Goal: Information Seeking & Learning: Learn about a topic

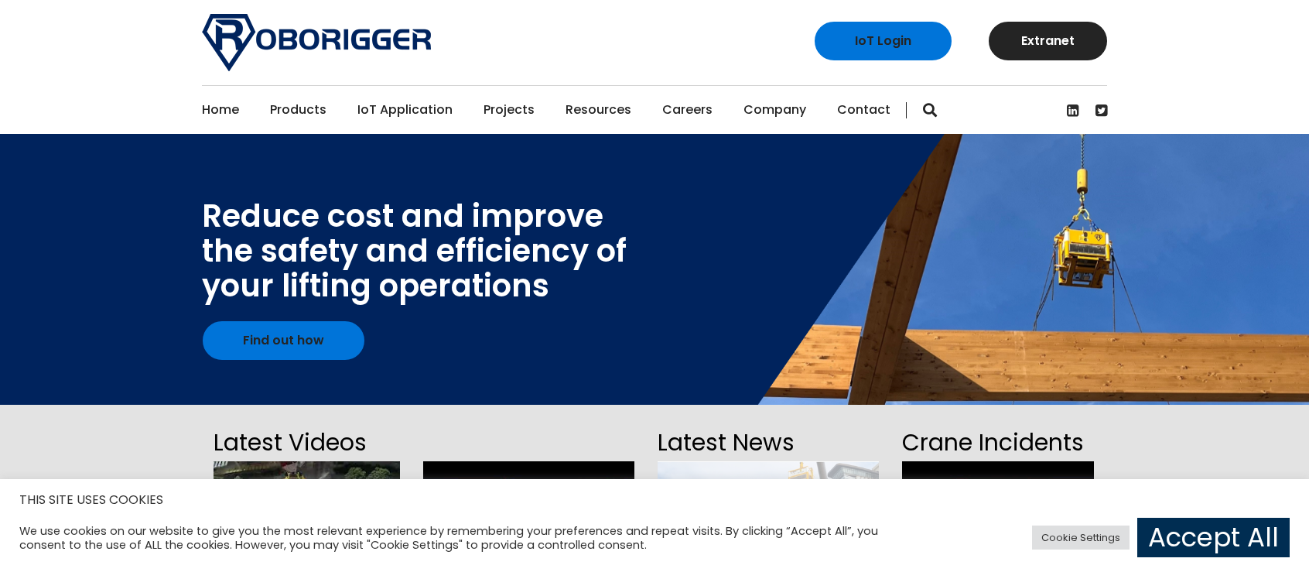
click at [1212, 529] on link "Accept All" at bounding box center [1214, 537] width 152 height 39
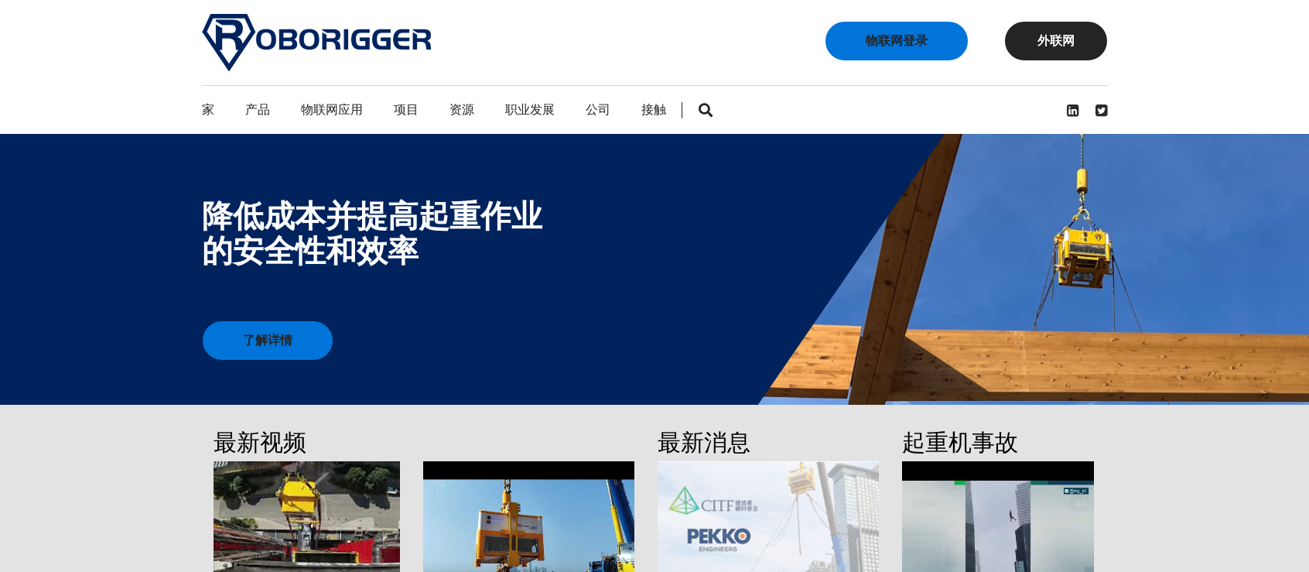
click at [638, 324] on div at bounding box center [654, 269] width 1309 height 271
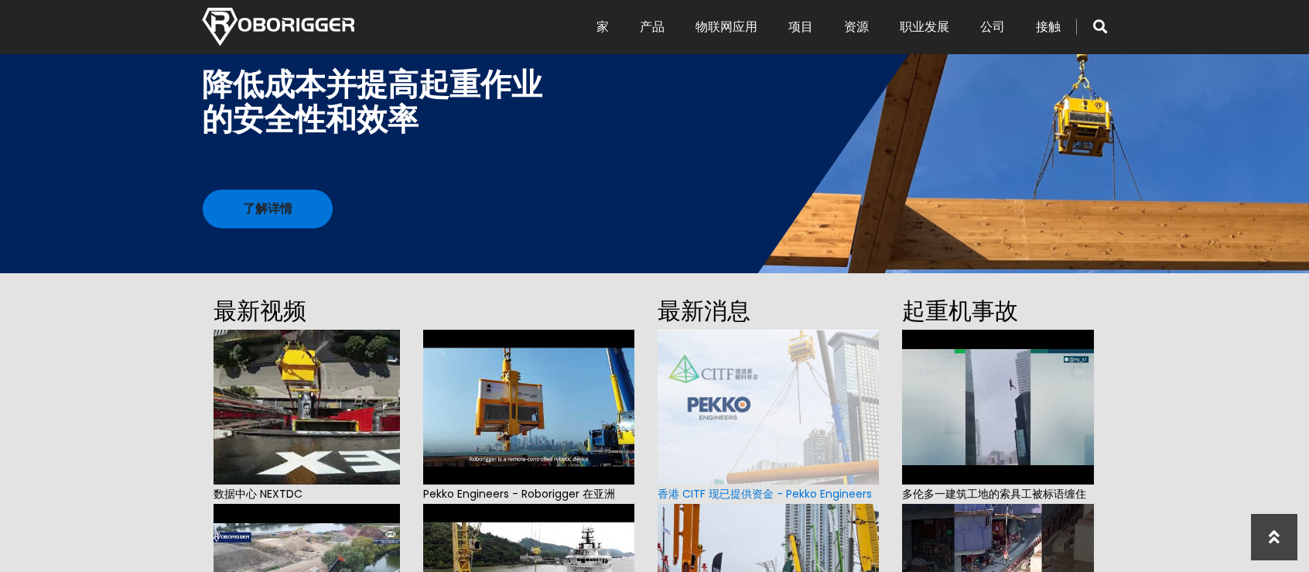
scroll to position [70, 0]
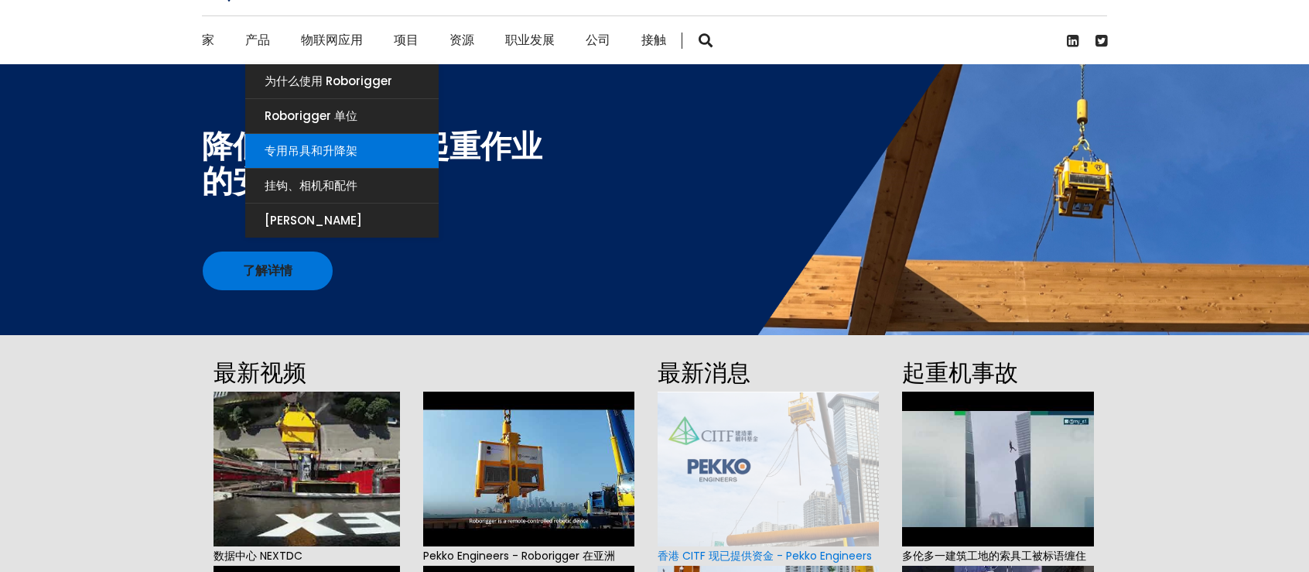
click at [294, 146] on font "专用吊具和升降架" at bounding box center [311, 150] width 93 height 16
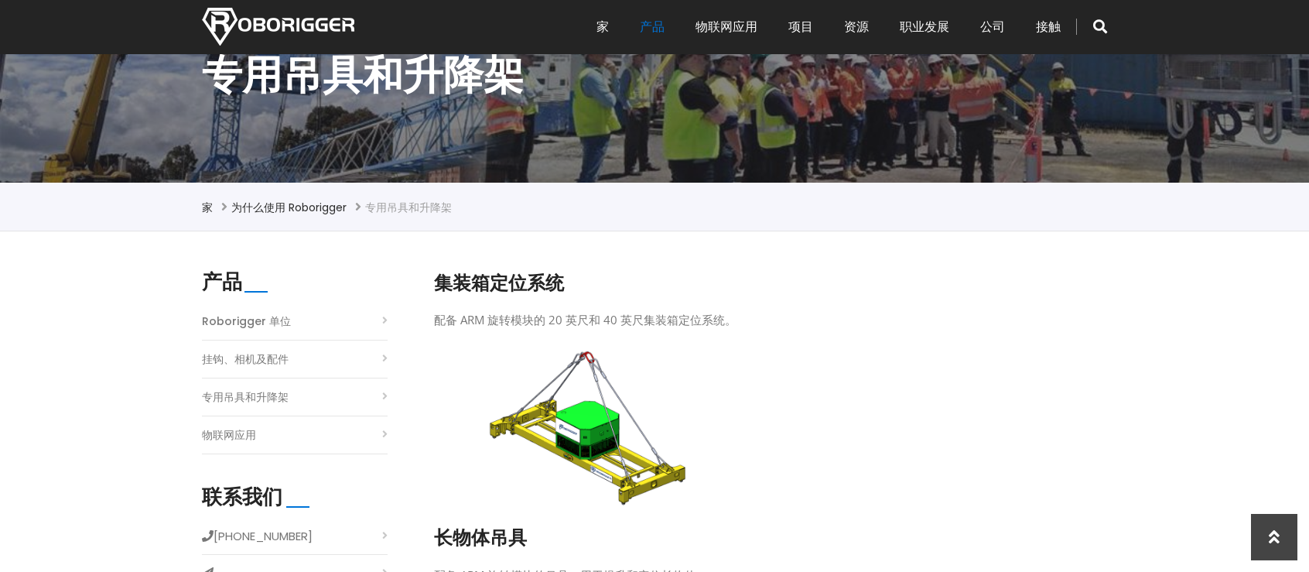
scroll to position [232, 0]
click at [296, 361] on li "挂钩、相机及配件" at bounding box center [295, 363] width 186 height 30
click at [274, 360] on font "挂钩、相机及配件" at bounding box center [245, 358] width 87 height 15
click at [384, 355] on li "挂钩、相机及配件" at bounding box center [295, 363] width 186 height 30
click at [259, 324] on font "Roborigger 单位" at bounding box center [246, 320] width 89 height 15
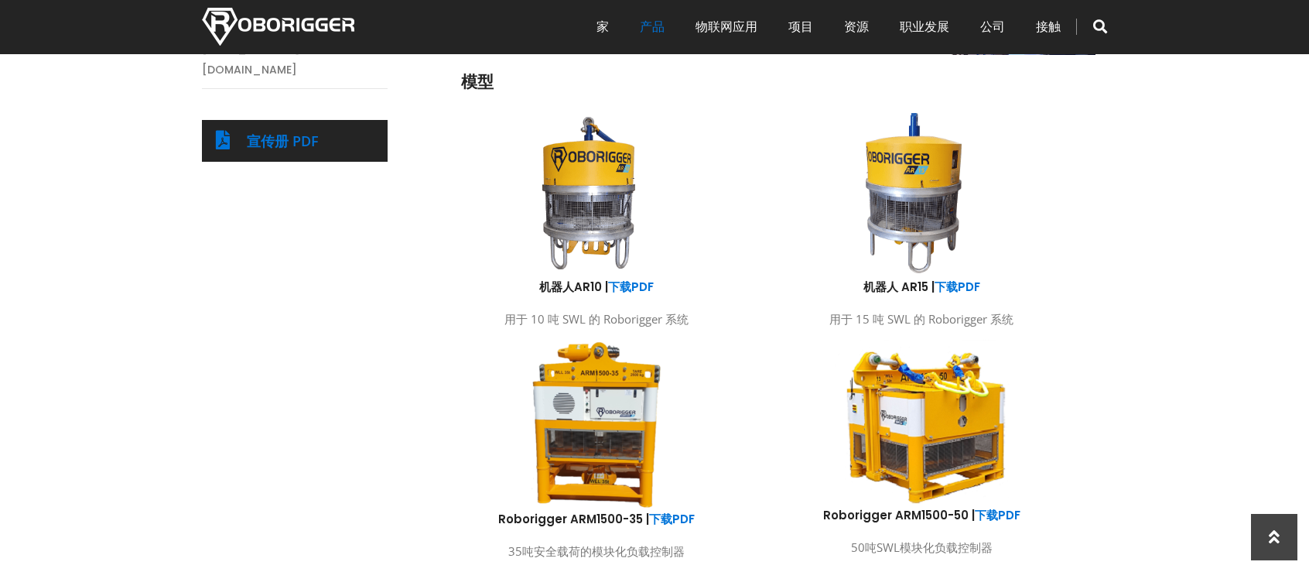
scroll to position [774, 0]
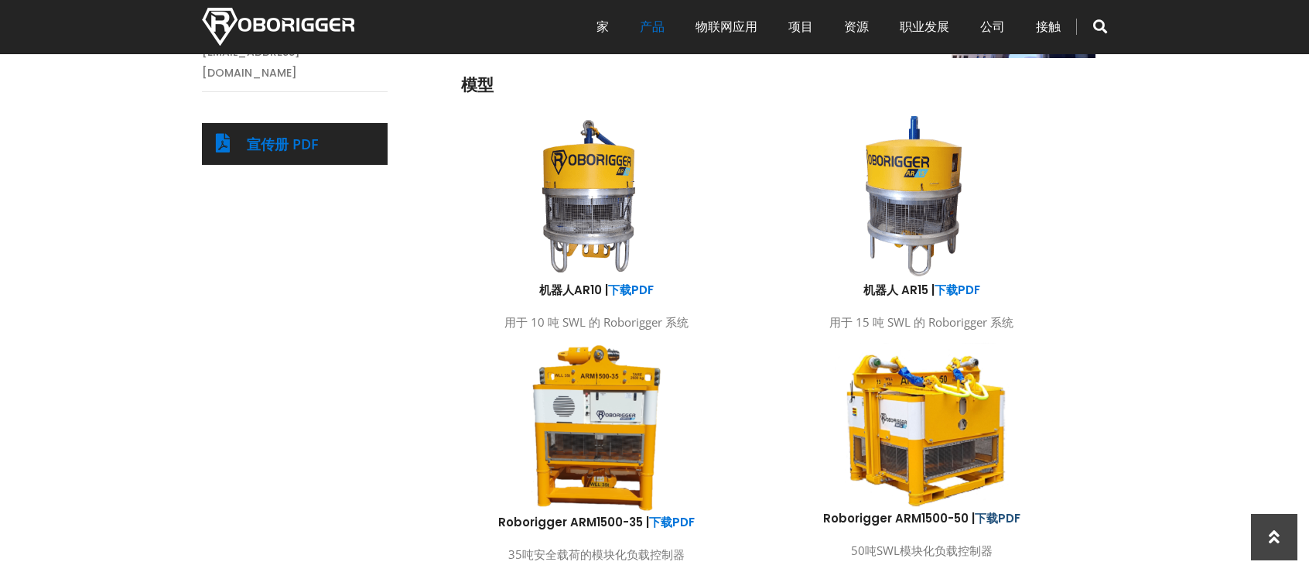
click at [1001, 515] on font "下载PDF" at bounding box center [998, 518] width 46 height 16
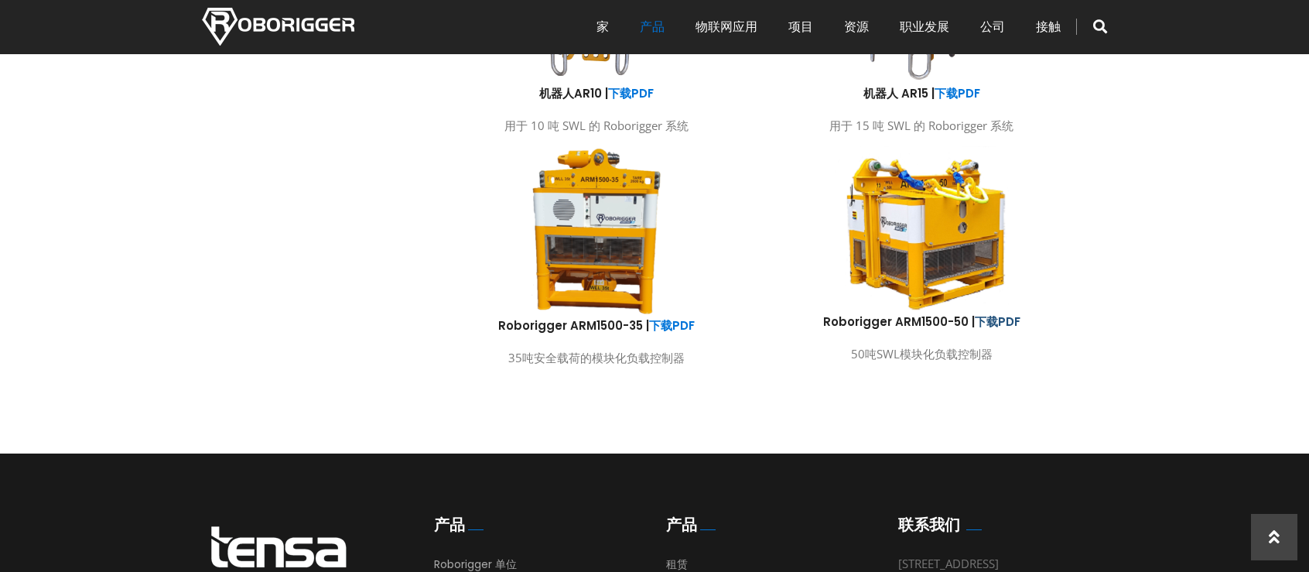
scroll to position [1006, 0]
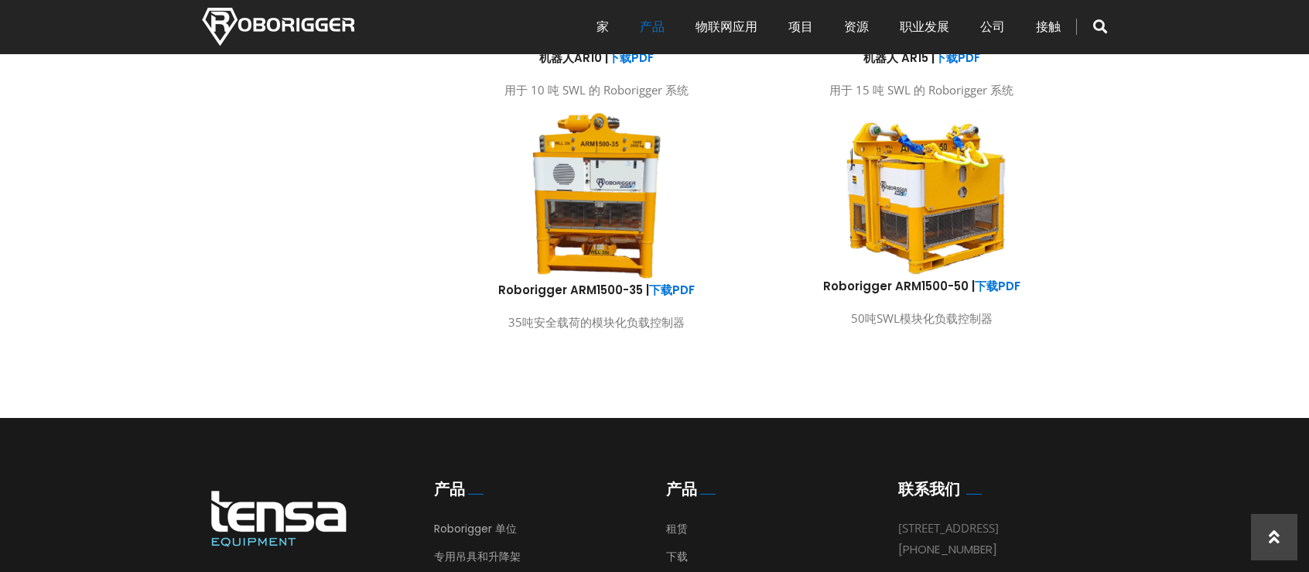
click at [592, 214] on img at bounding box center [596, 194] width 135 height 173
click at [671, 289] on font "下载PDF" at bounding box center [672, 290] width 46 height 16
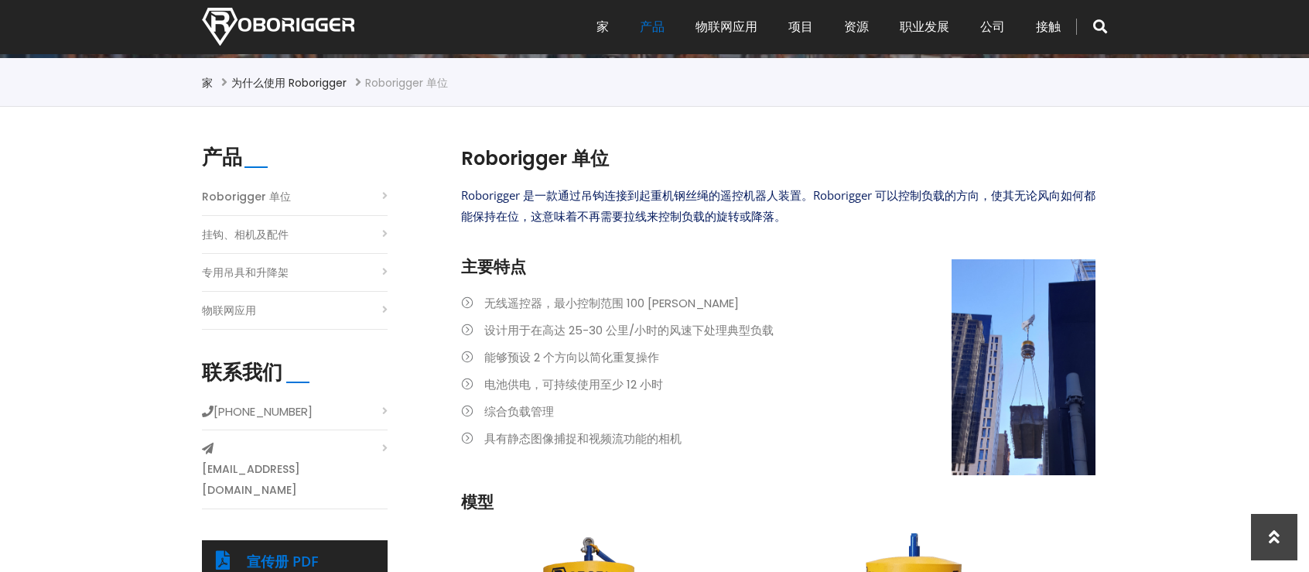
scroll to position [232, 0]
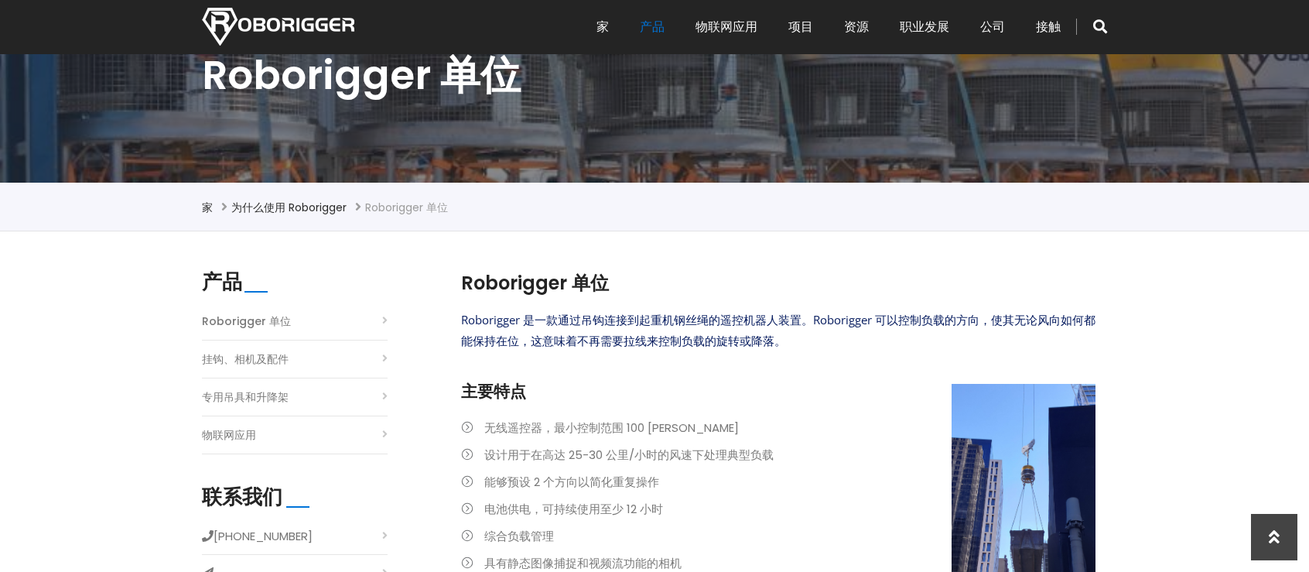
click at [283, 357] on font "挂钩、相机及配件" at bounding box center [245, 358] width 87 height 15
click at [280, 354] on font "挂钩、相机及配件" at bounding box center [245, 358] width 87 height 15
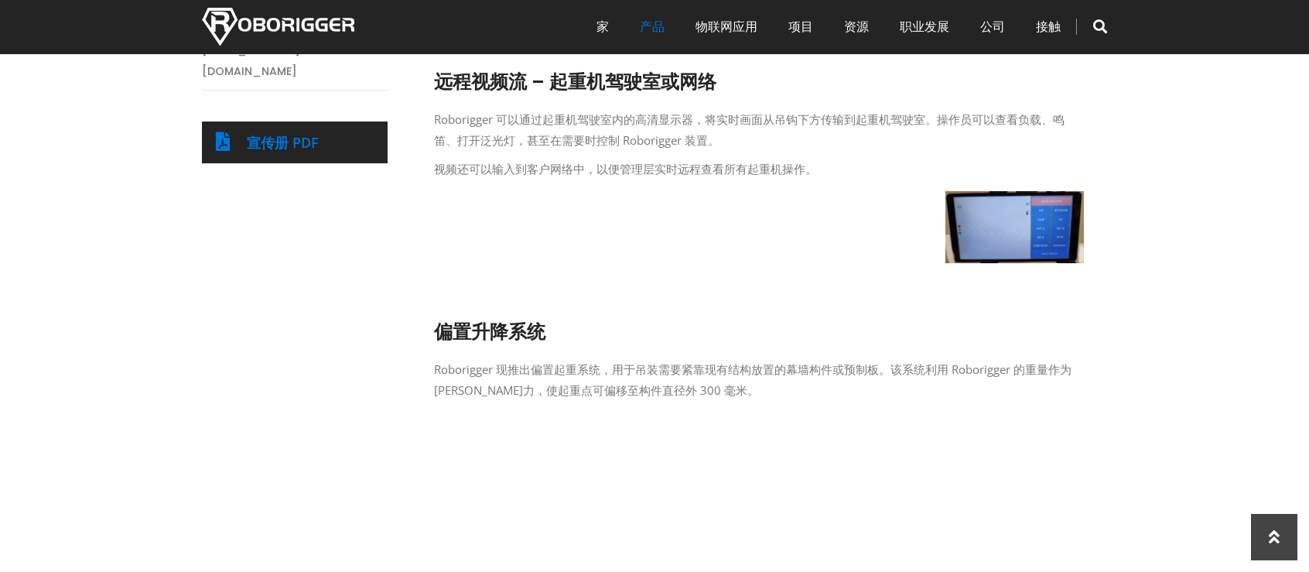
scroll to position [774, 0]
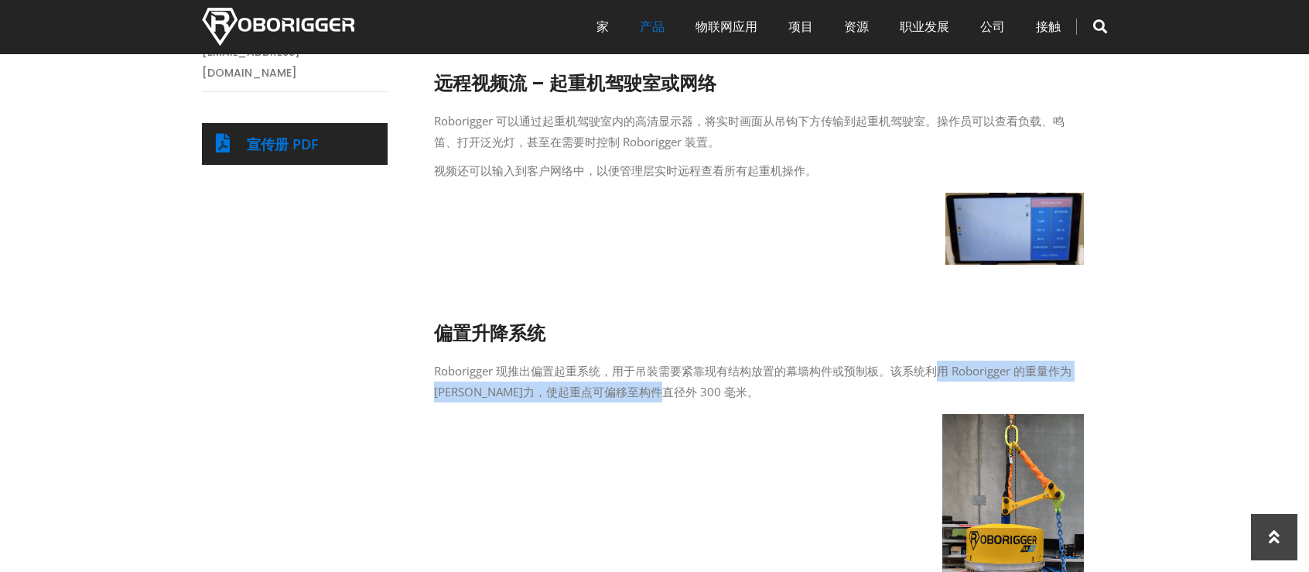
drag, startPoint x: 938, startPoint y: 362, endPoint x: 984, endPoint y: 407, distance: 64.6
click at [1063, 400] on p "Roborigger 现推出偏置起重系统，用于吊装需要紧靠现有结构放置的幕墙构件或预制板。该系统利用 Roborigger 的重量作为平衡力，使起重点可偏移至…" at bounding box center [759, 382] width 650 height 42
click at [799, 428] on div "偏置升降系统 Roborigger 现推出偏置起重系统，用于吊装需要紧靠现有结构放置的幕墙构件或预制板。该系统利用 Roborigger 的重量作为平衡力，使…" at bounding box center [759, 481] width 650 height 400
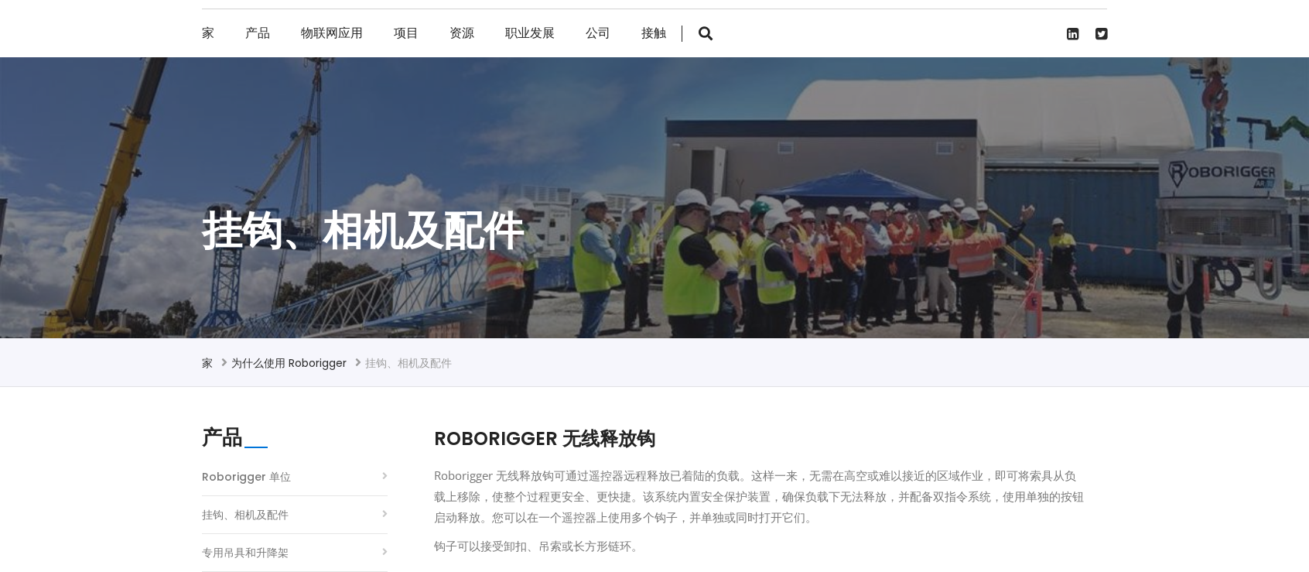
scroll to position [77, 0]
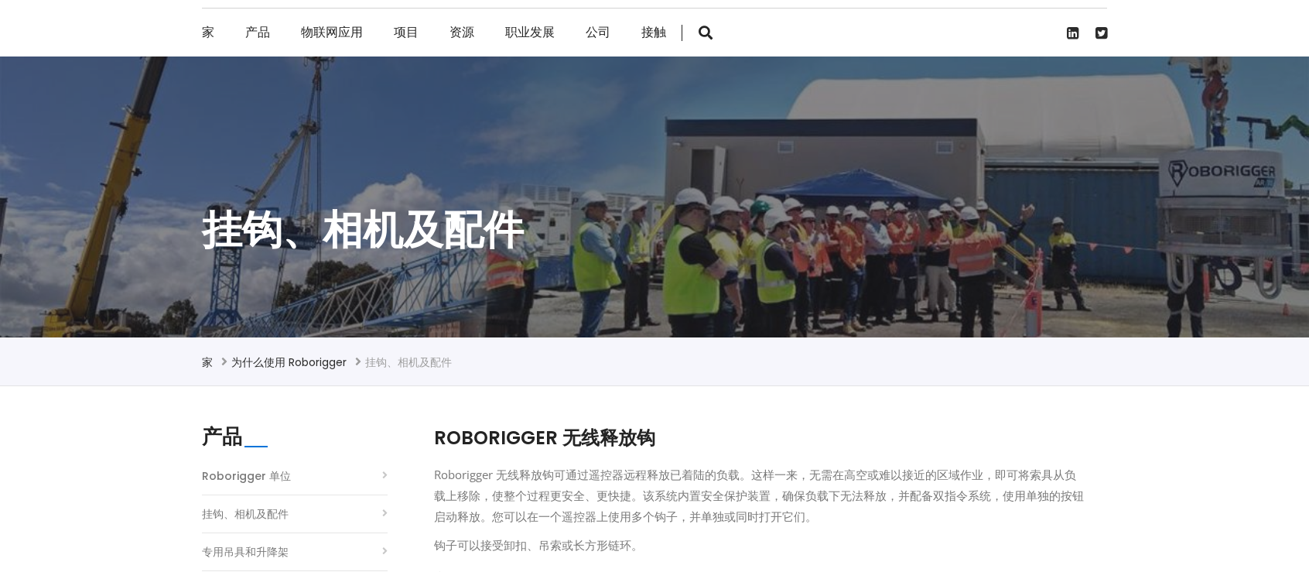
click at [257, 473] on font "Roborigger 单位" at bounding box center [246, 475] width 89 height 15
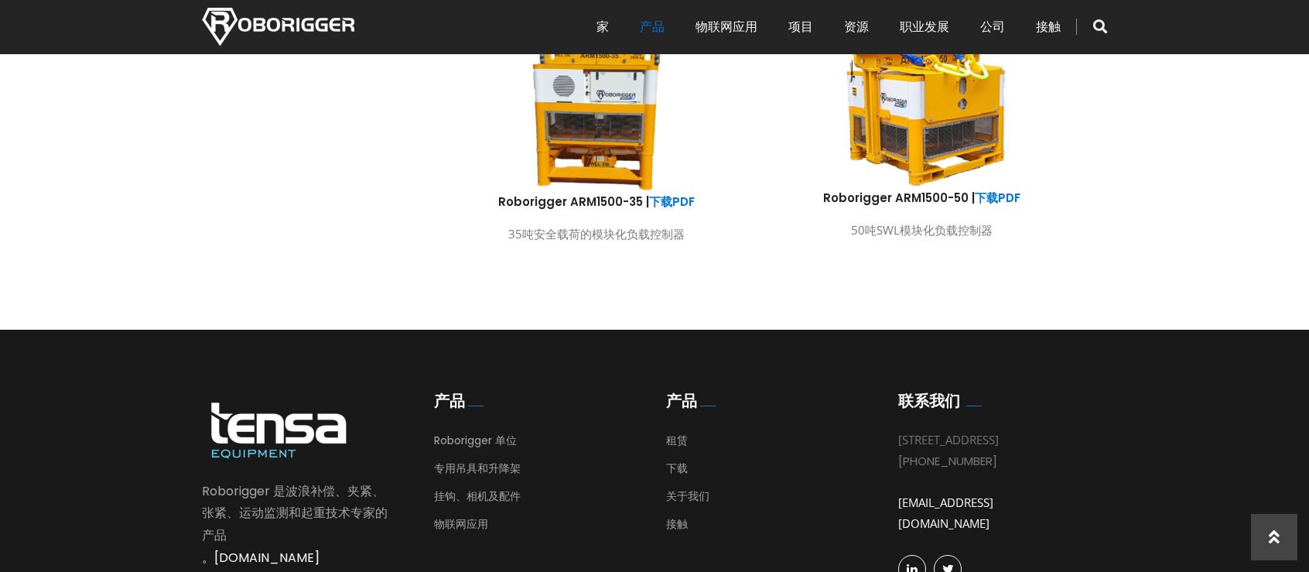
scroll to position [1229, 0]
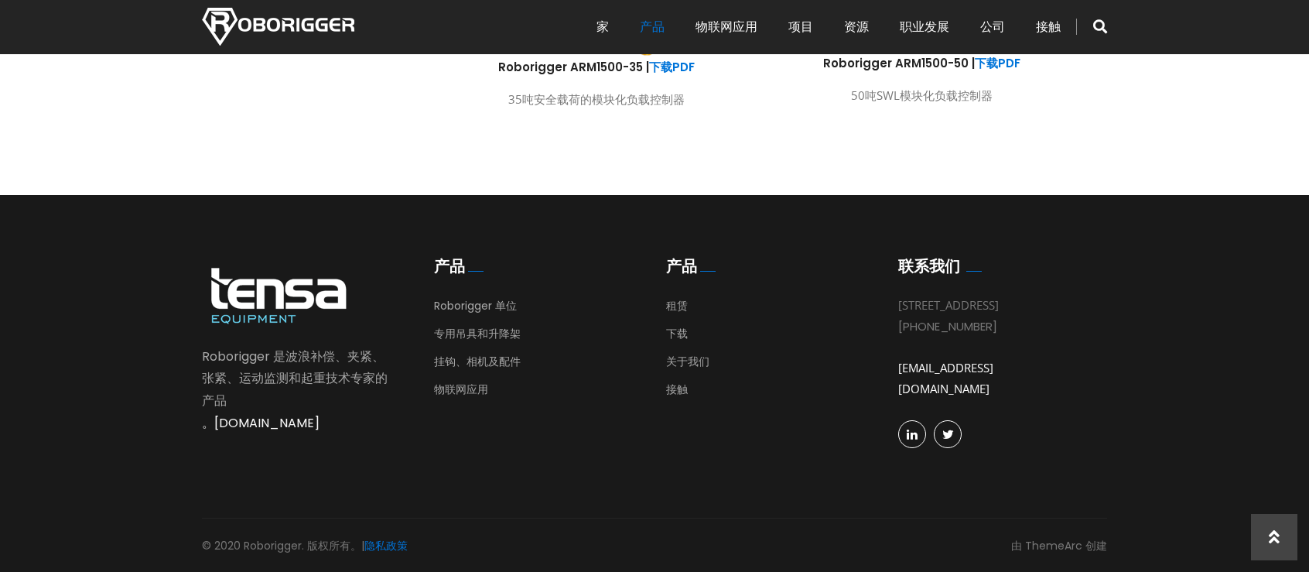
drag, startPoint x: 1032, startPoint y: 317, endPoint x: 1011, endPoint y: 310, distance: 22.0
click at [1028, 315] on div "[STREET_ADDRESS]" at bounding box center [991, 305] width 186 height 21
drag, startPoint x: 981, startPoint y: 303, endPoint x: 1015, endPoint y: 373, distance: 77.5
click at [1032, 372] on div "[STREET_ADDRESS] [PHONE_NUMBER] [EMAIL_ADDRESS][DOMAIN_NAME]" at bounding box center [991, 371] width 186 height 153
click at [994, 391] on font "[EMAIL_ADDRESS][DOMAIN_NAME]" at bounding box center [945, 378] width 95 height 36
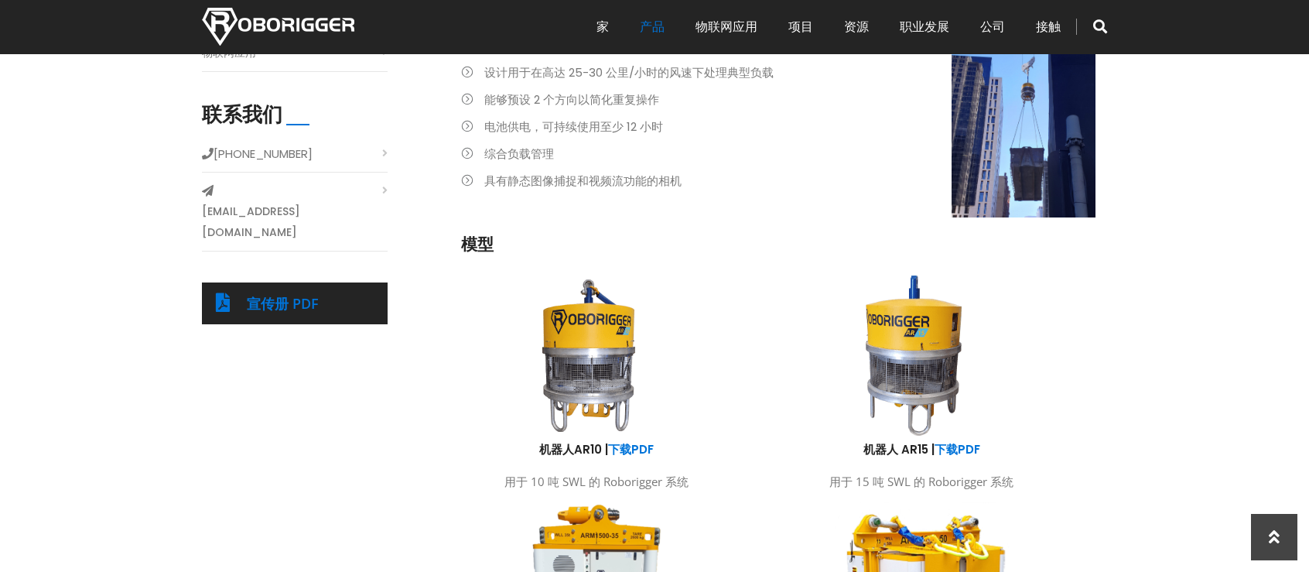
scroll to position [455, 0]
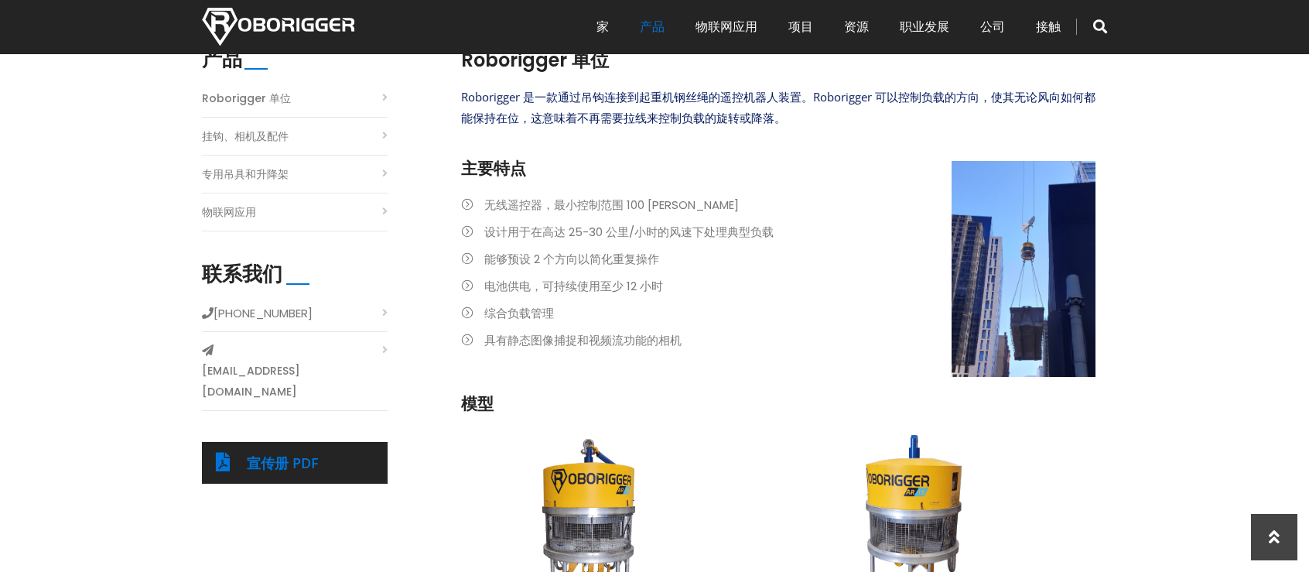
click at [320, 134] on li "挂钩、相机及配件" at bounding box center [295, 140] width 186 height 30
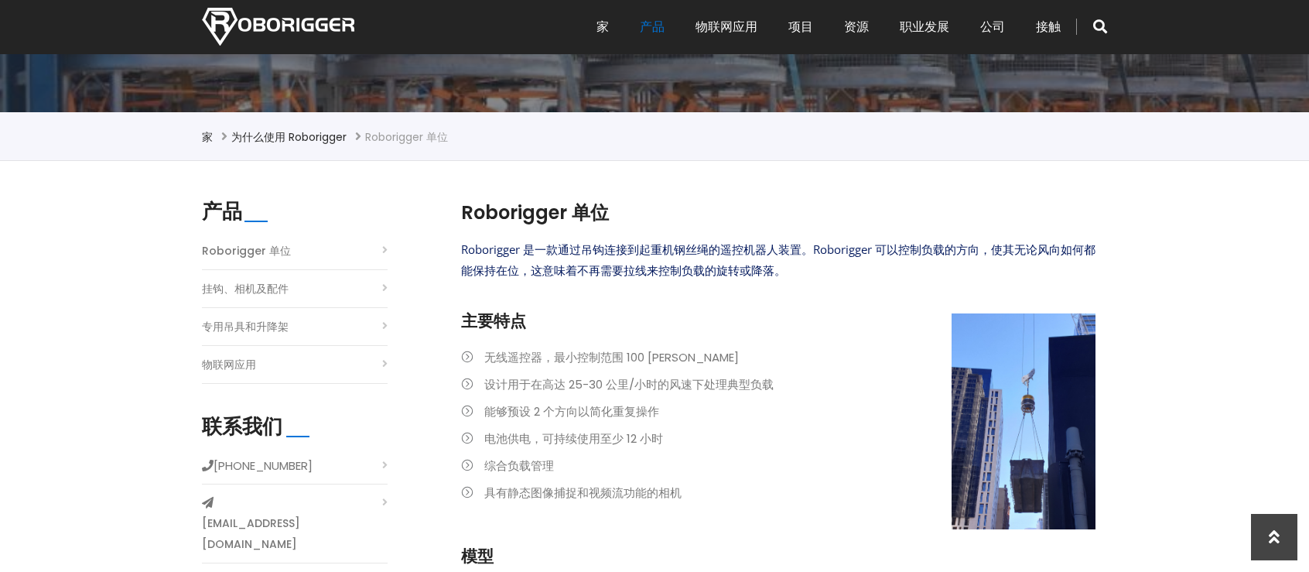
scroll to position [300, 0]
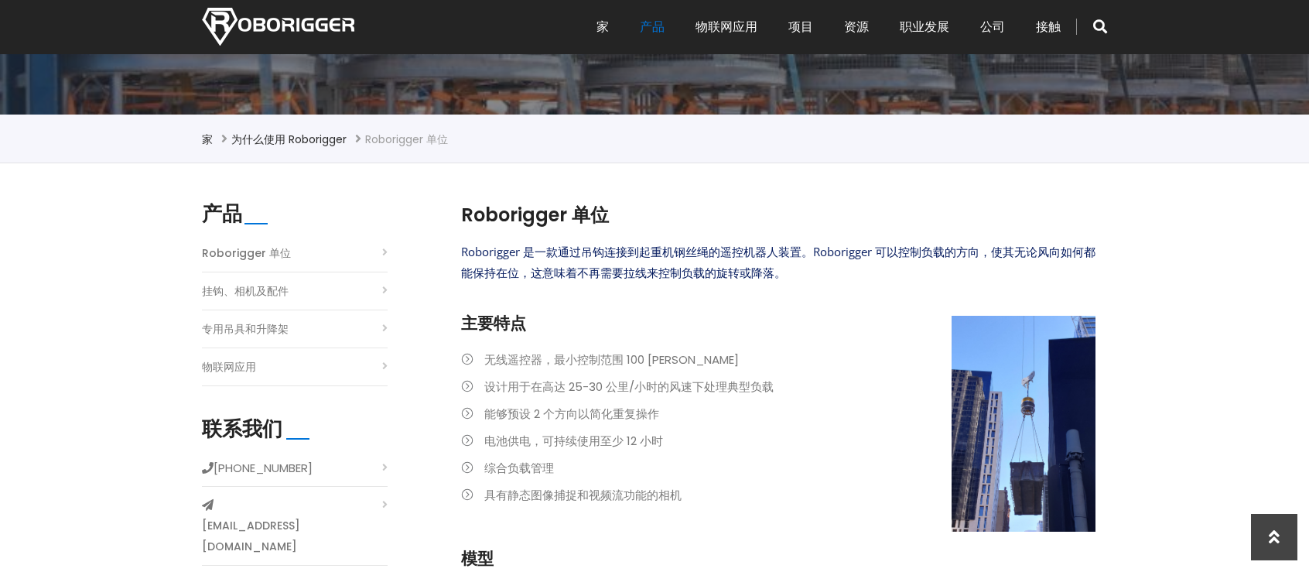
click at [385, 364] on li "物联网应用" at bounding box center [295, 371] width 186 height 30
click at [226, 357] on link "物联网应用" at bounding box center [229, 367] width 54 height 21
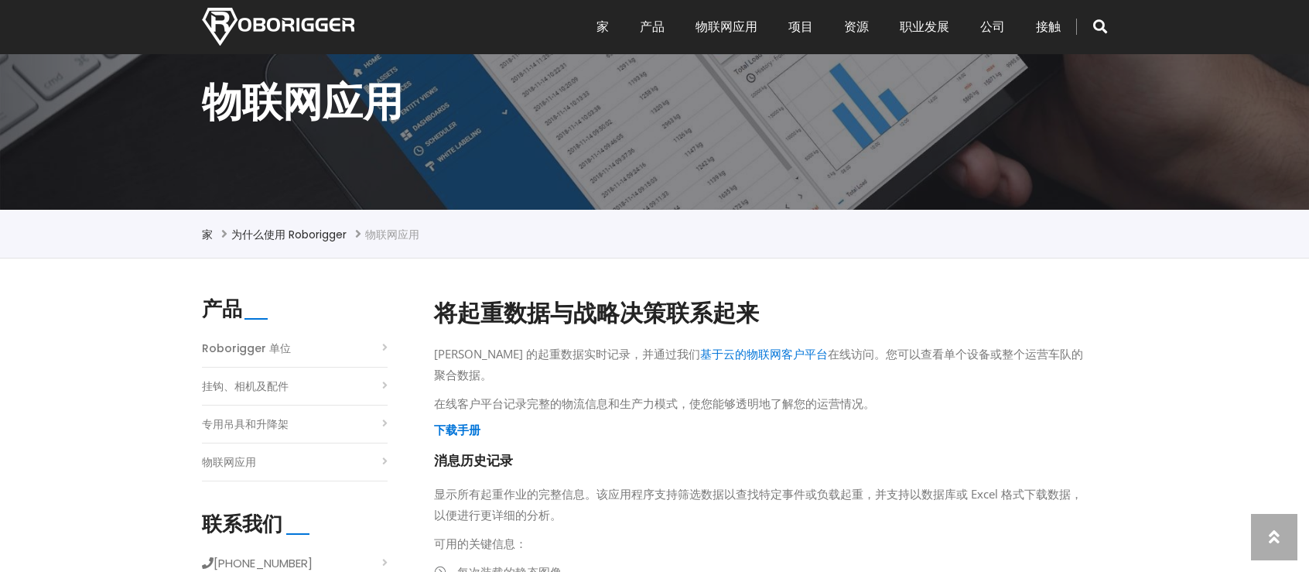
scroll to position [232, 0]
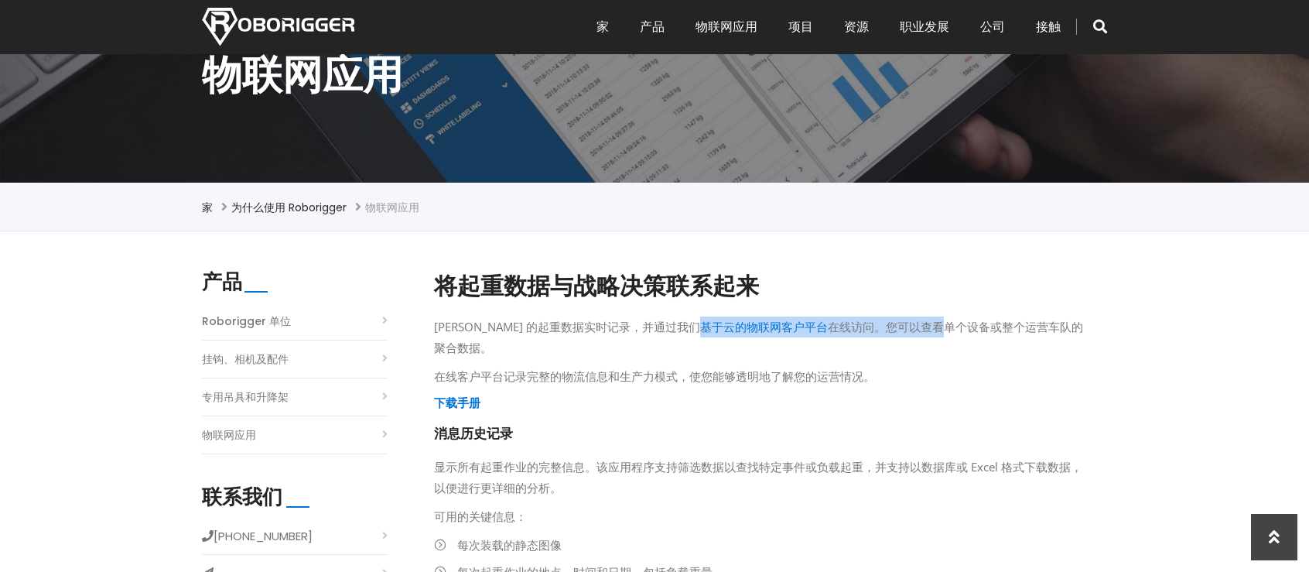
drag, startPoint x: 667, startPoint y: 334, endPoint x: 919, endPoint y: 330, distance: 251.5
click at [919, 330] on p "Roborigger 的起重数据实时记录，并通过我们 基于云的物联网客户平台 在线访问。您可以查看单个设备或整个运营车队的聚合数据。" at bounding box center [759, 338] width 650 height 42
click at [916, 365] on div "Roborigger 的起重数据实时记录，并通过我们 基于云的物联网客户平台 在线访问。您可以查看单个设备或整个运营车队的聚合数据。 在线客户平台记录完整的物…" at bounding box center [759, 422] width 650 height 210
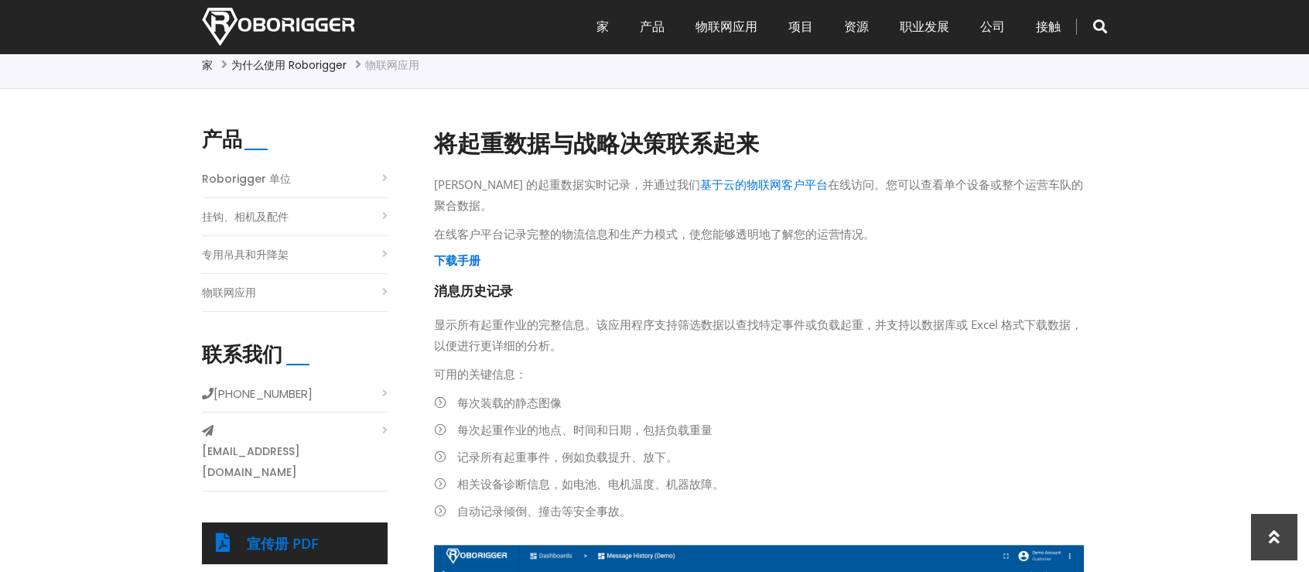
scroll to position [387, 0]
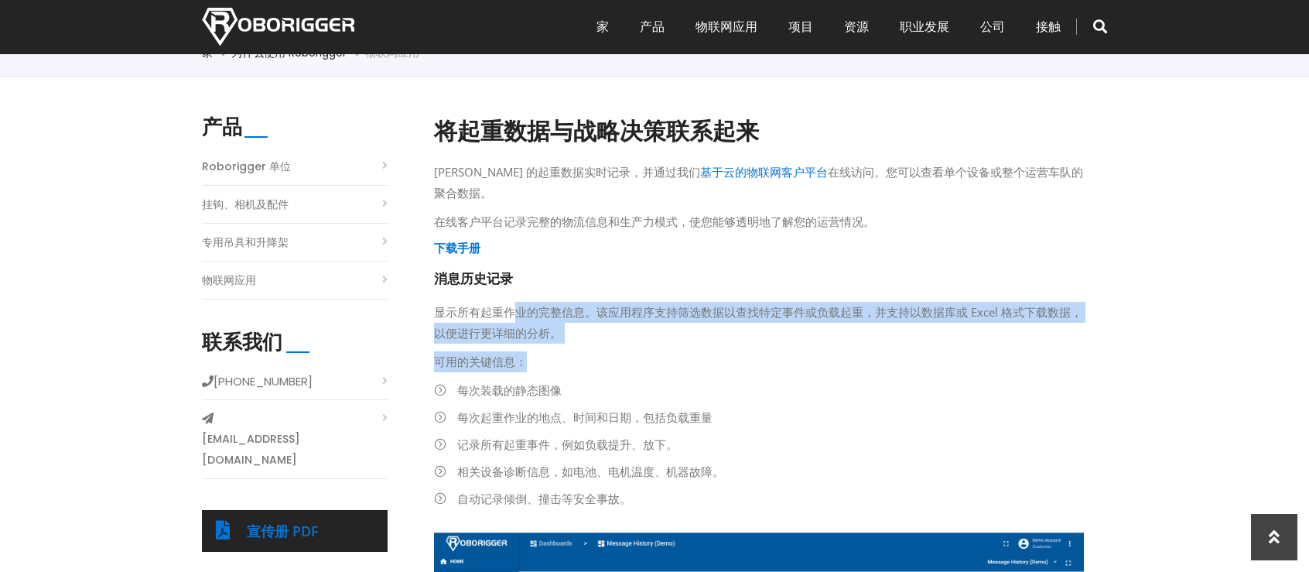
drag, startPoint x: 514, startPoint y: 306, endPoint x: 740, endPoint y: 357, distance: 231.5
click at [740, 356] on div "Roborigger 的起重数据实时记录，并通过我们 基于云的物联网客户平台 在线访问。您可以查看单个设备或整个运营车队的聚合数据。 在线客户平台记录完整的物…" at bounding box center [759, 267] width 650 height 210
click at [731, 378] on div "将起重数据与战略决策联系起来 Roborigger 的起重数据实时记录，并通过我们 基于云的物联网客户平台 在线访问。您可以查看单个设备或整个运营车队的聚合数…" at bounding box center [759, 247] width 650 height 265
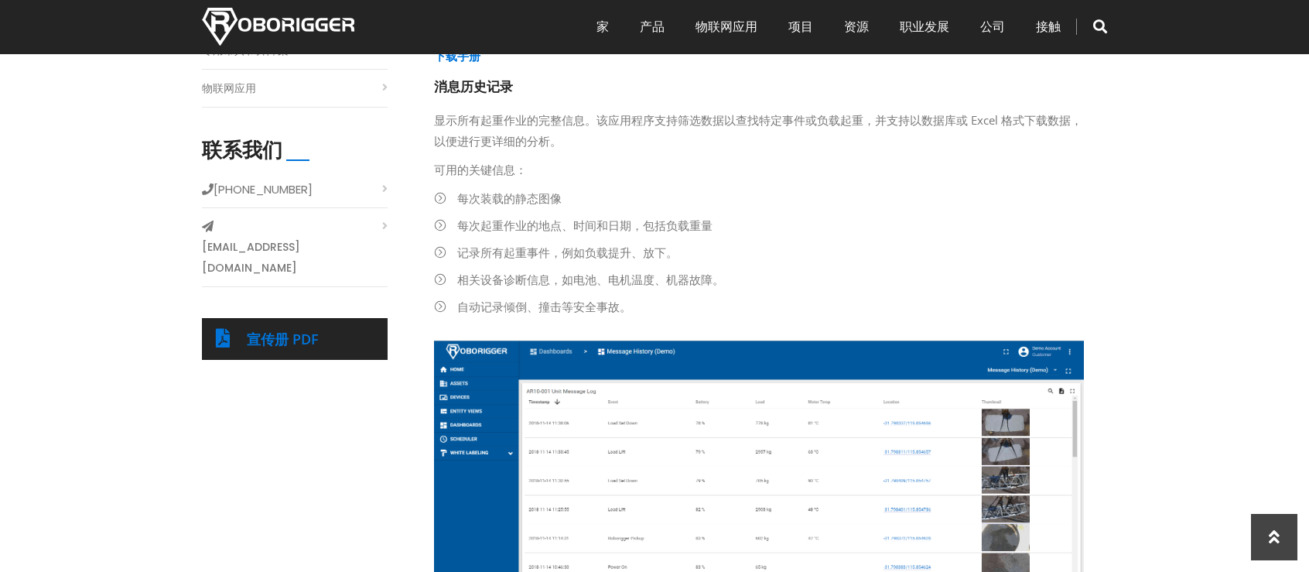
scroll to position [619, 0]
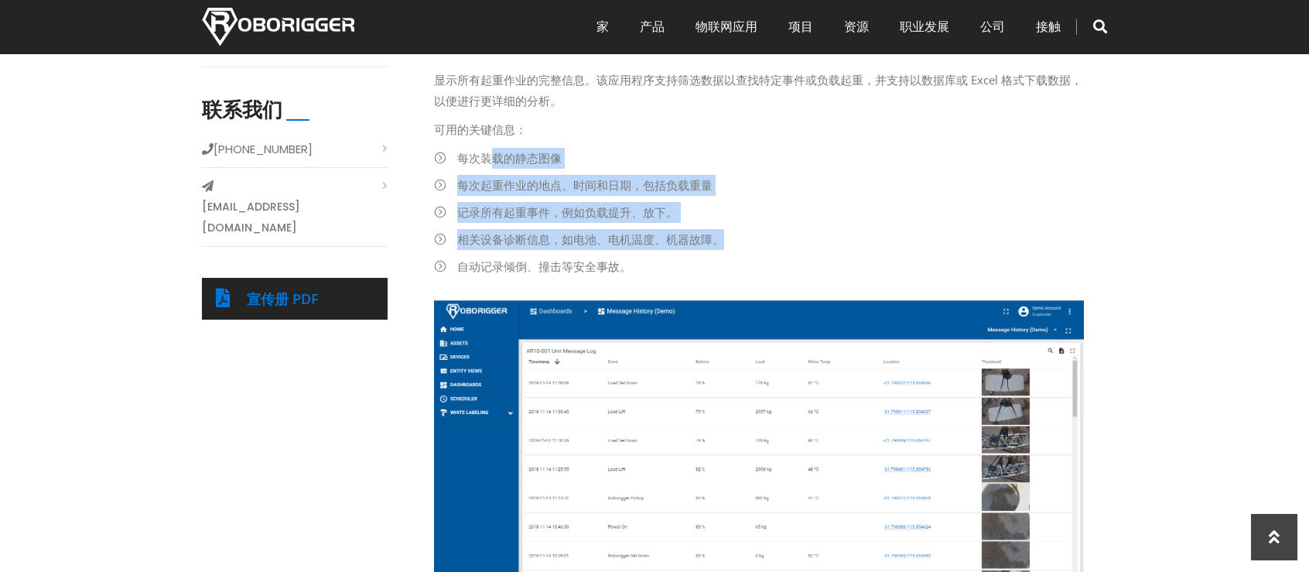
drag, startPoint x: 491, startPoint y: 158, endPoint x: 788, endPoint y: 239, distance: 307.3
click at [788, 239] on ul "每次装载的静态图像 每次起重作业的地点、时间和日期，包括负载重量 记录所有起重事件，例如负载提升、放下。 相关设备诊断信息，如电池、电机温度、机器故障。 自动…" at bounding box center [759, 212] width 650 height 129
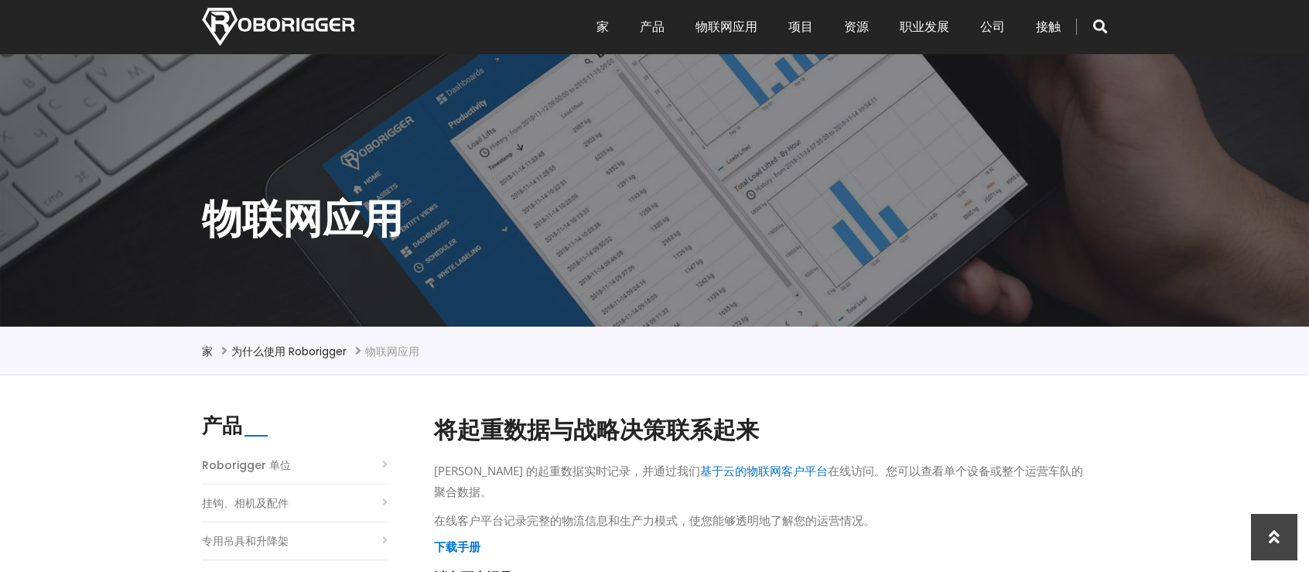
scroll to position [77, 0]
